Goal: Check status: Check status

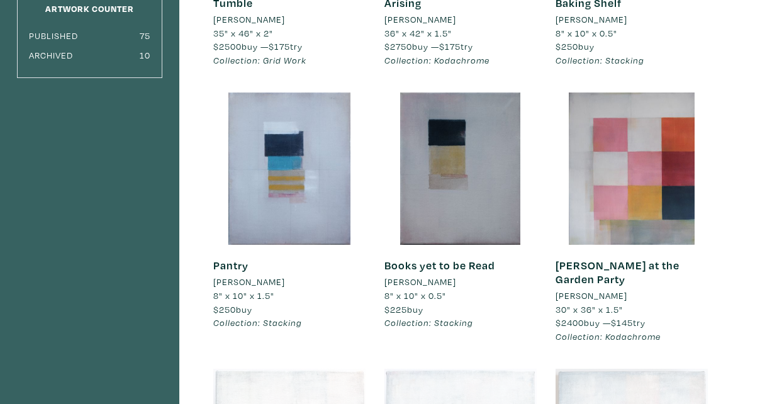
scroll to position [54, 0]
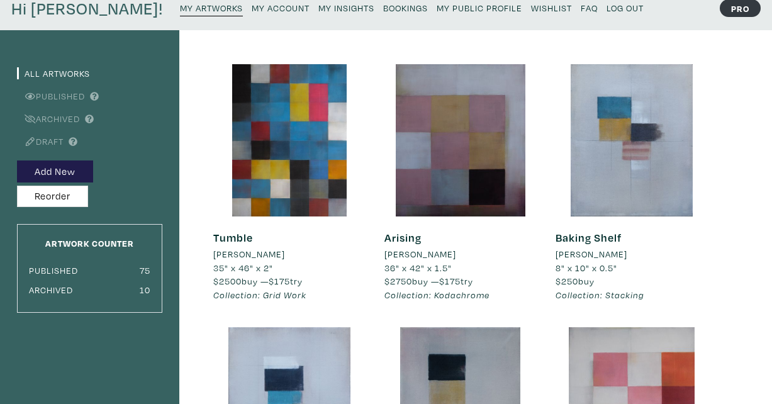
click at [255, 7] on small "My Account" at bounding box center [281, 8] width 58 height 12
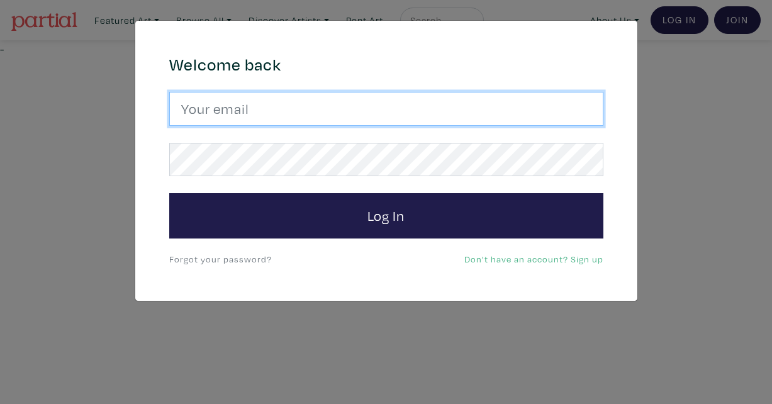
click at [400, 103] on input "email" at bounding box center [386, 109] width 434 height 34
type input "amolczak@gmail.com"
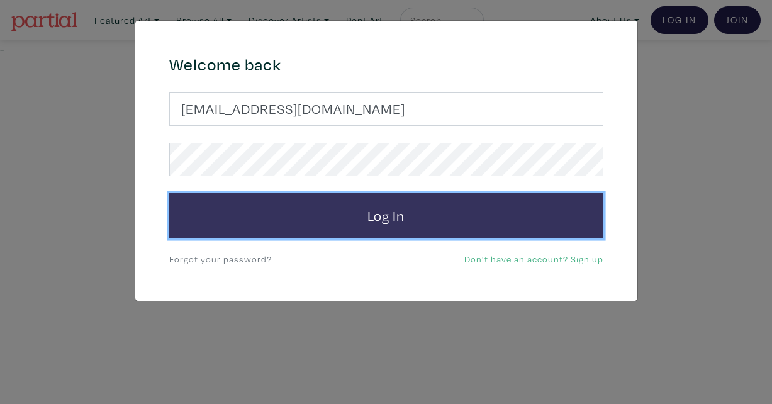
click at [376, 209] on button "Log In" at bounding box center [386, 215] width 434 height 45
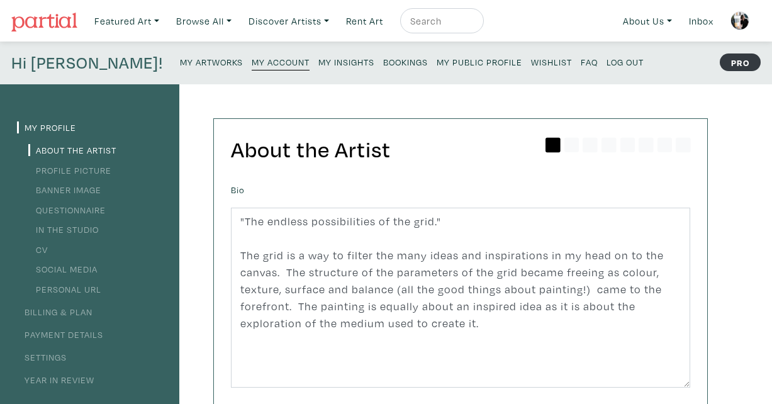
scroll to position [51, 0]
click at [69, 334] on link "Payment Details" at bounding box center [60, 334] width 86 height 12
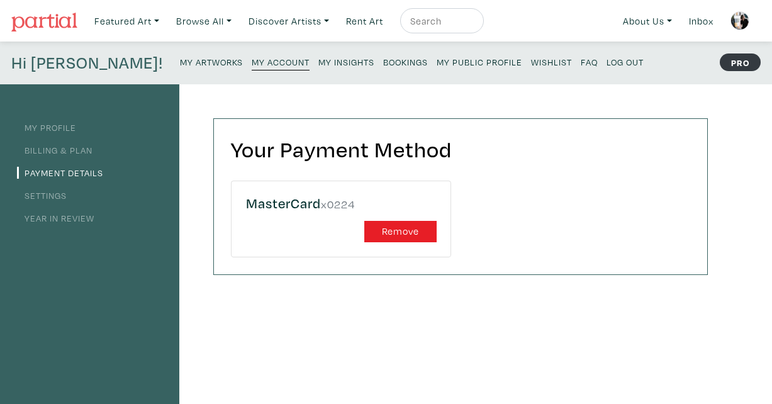
click at [55, 193] on link "Settings" at bounding box center [42, 195] width 50 height 12
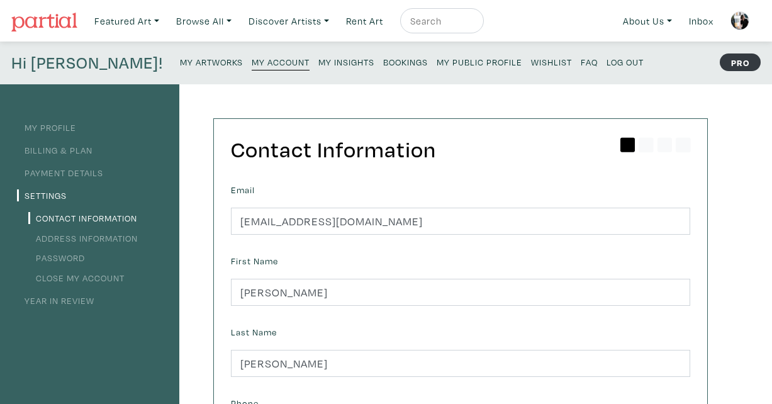
click at [383, 62] on small "Bookings" at bounding box center [405, 62] width 45 height 12
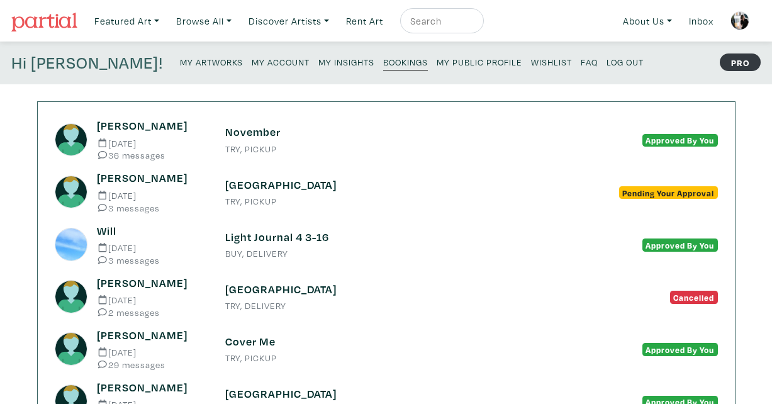
click at [257, 235] on h6 "Light Journal 4 3-16" at bounding box center [386, 237] width 322 height 14
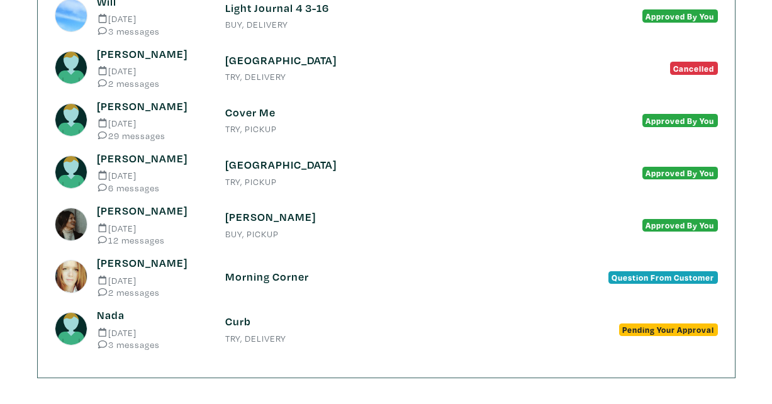
scroll to position [240, 0]
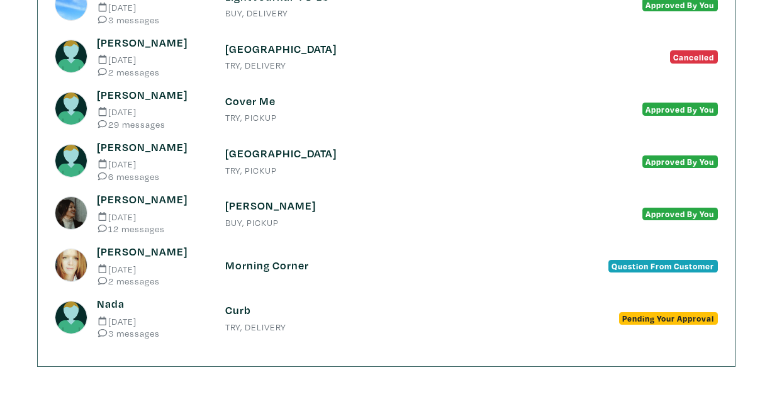
click at [244, 203] on h6 "[PERSON_NAME]" at bounding box center [386, 206] width 322 height 14
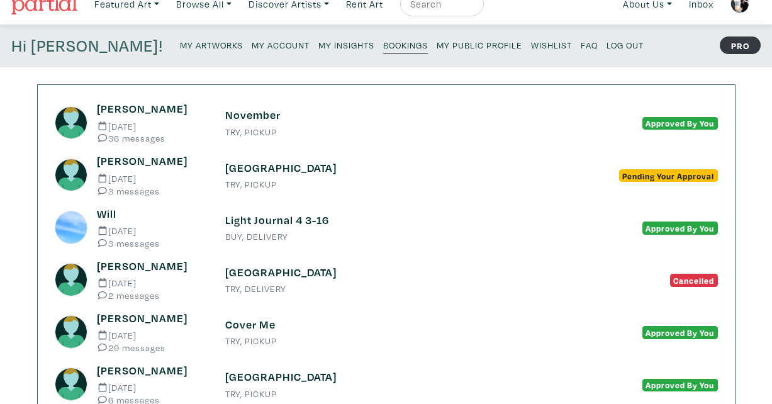
scroll to position [0, 0]
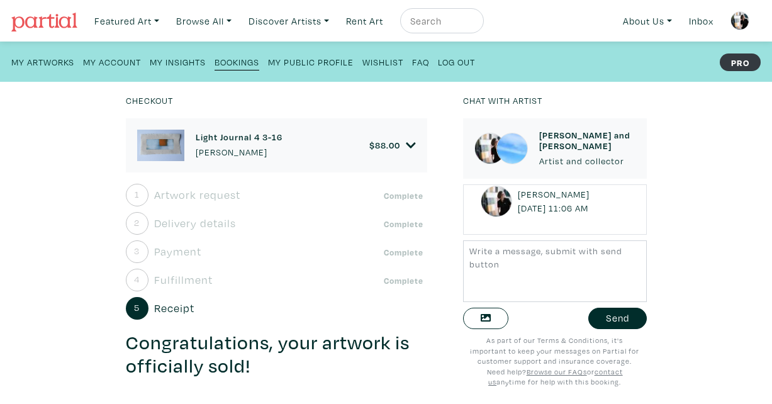
click at [411, 144] on icon at bounding box center [411, 145] width 10 height 11
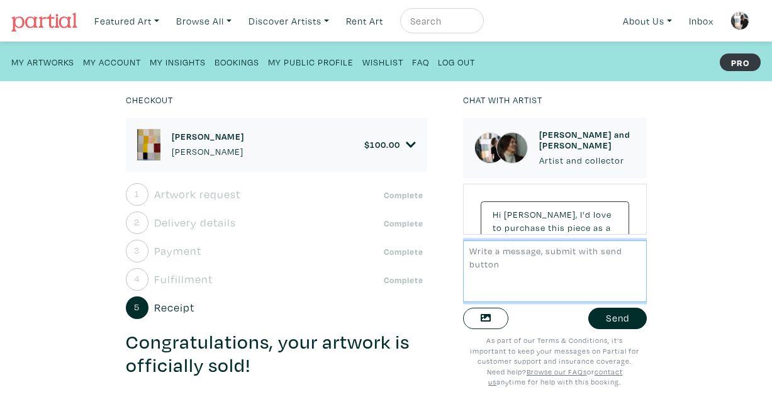
scroll to position [1665, 0]
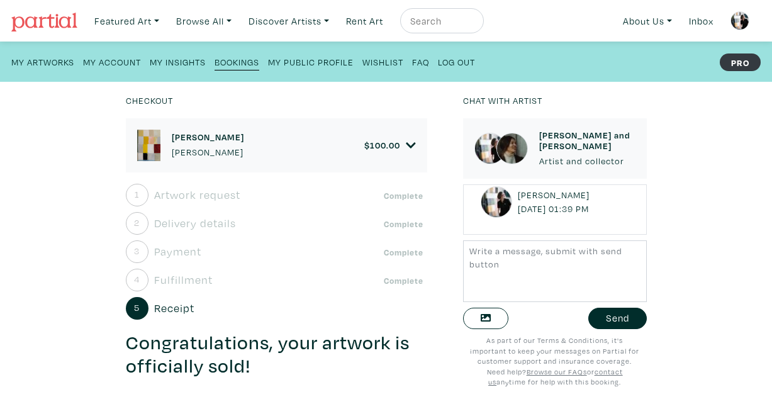
click at [409, 142] on icon at bounding box center [411, 145] width 10 height 11
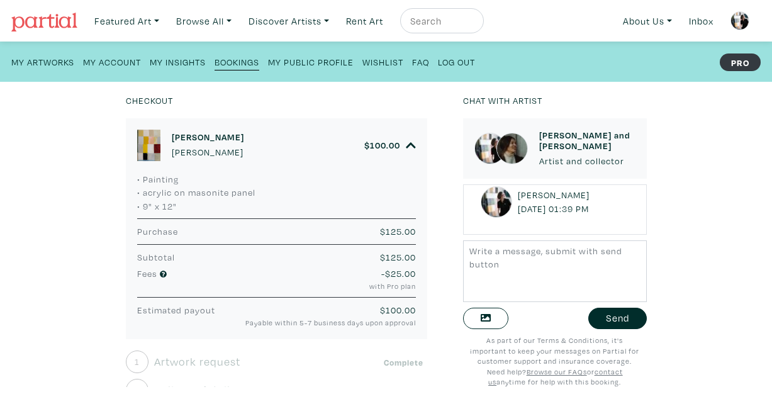
click at [409, 142] on icon at bounding box center [411, 145] width 10 height 11
